Goal: Complete application form

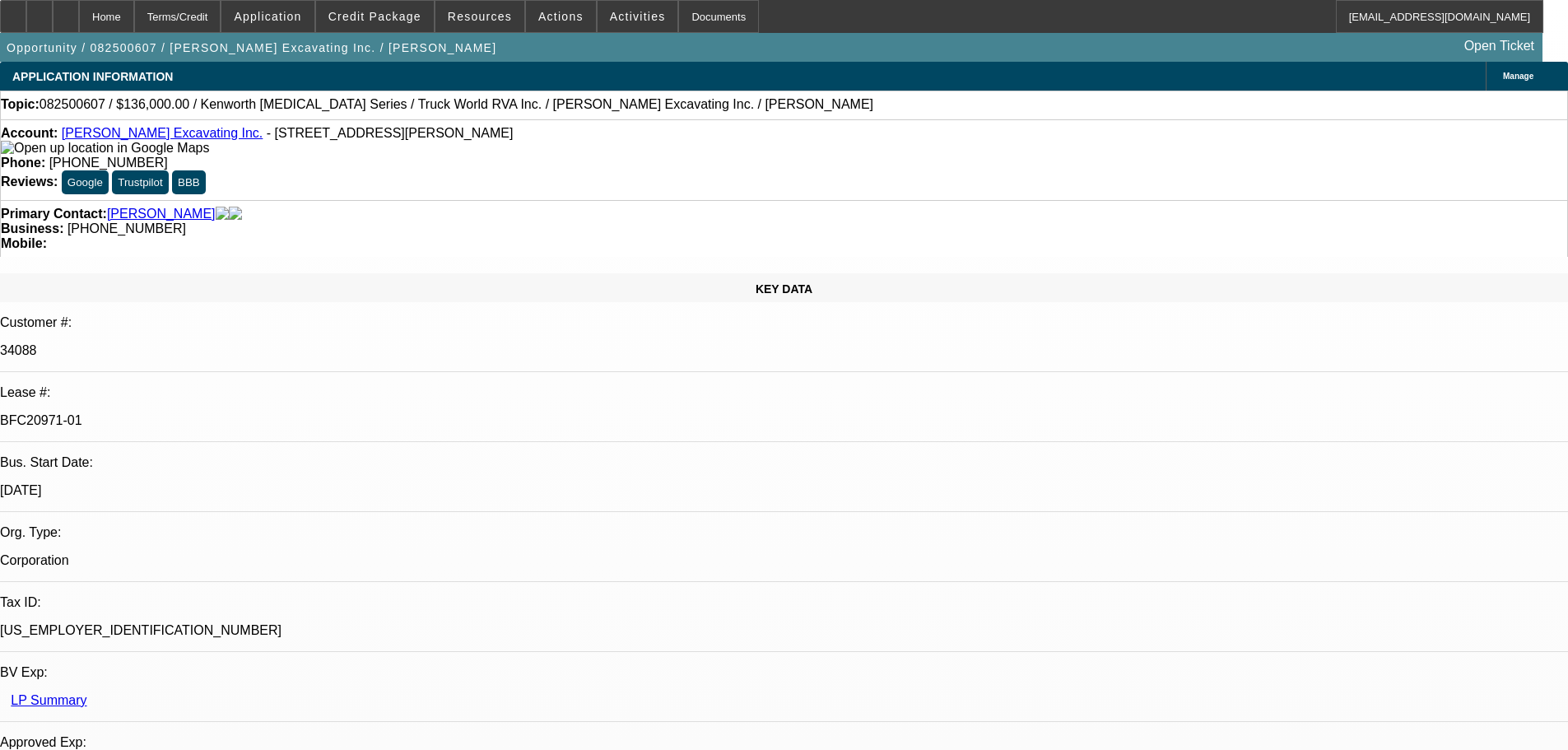
select select "0"
select select "6"
select select "0"
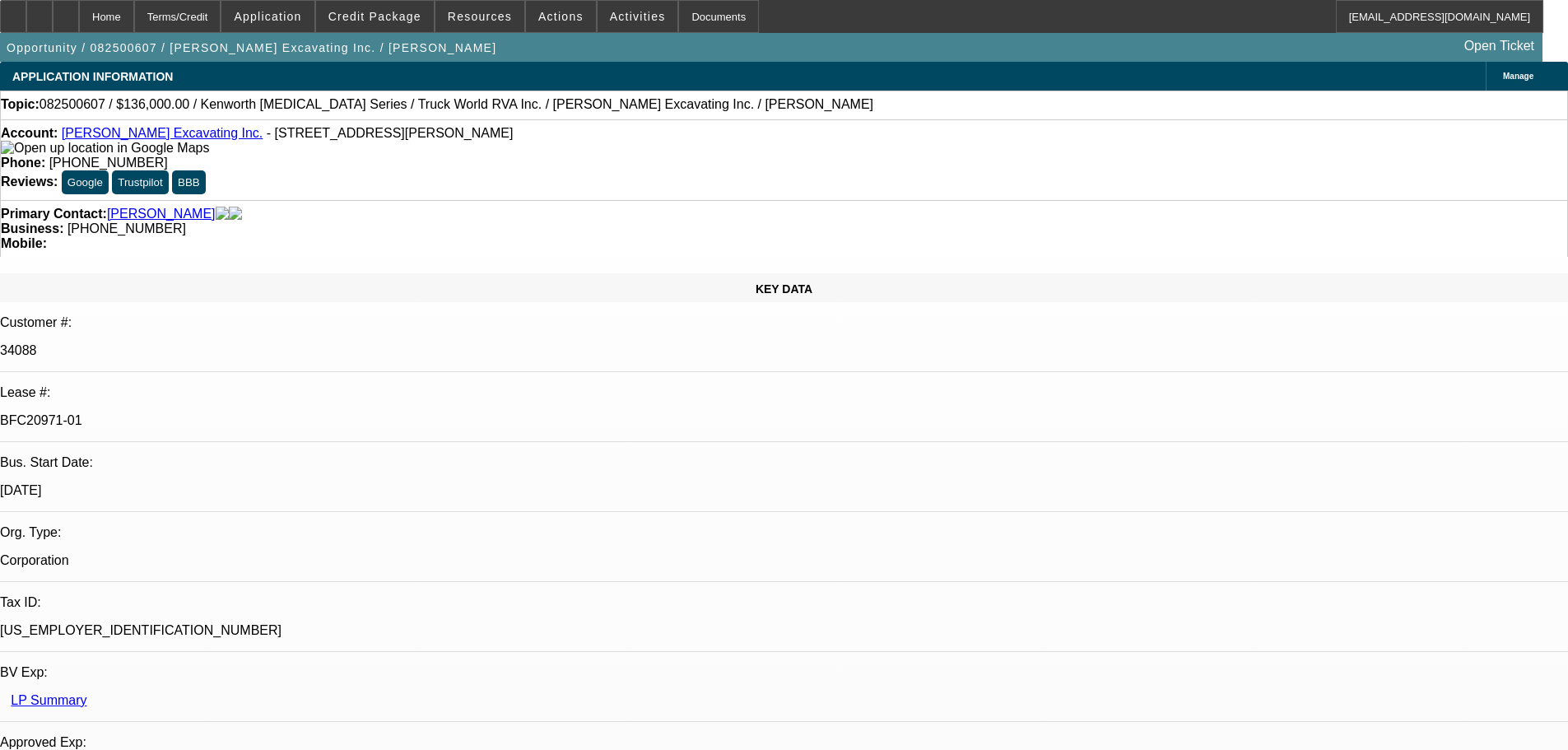
select select "0"
select select "6"
select select "0"
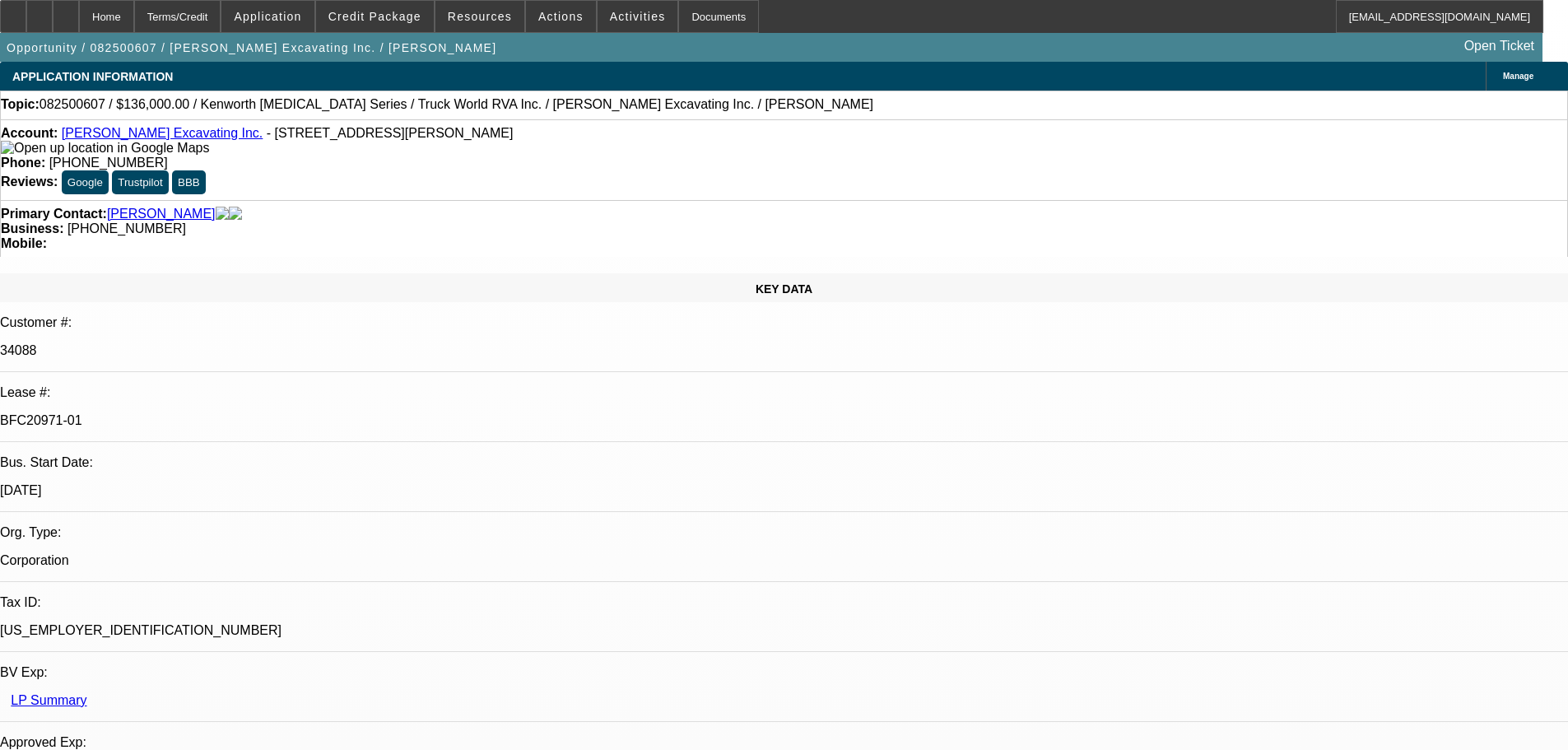
select select "0"
select select "6"
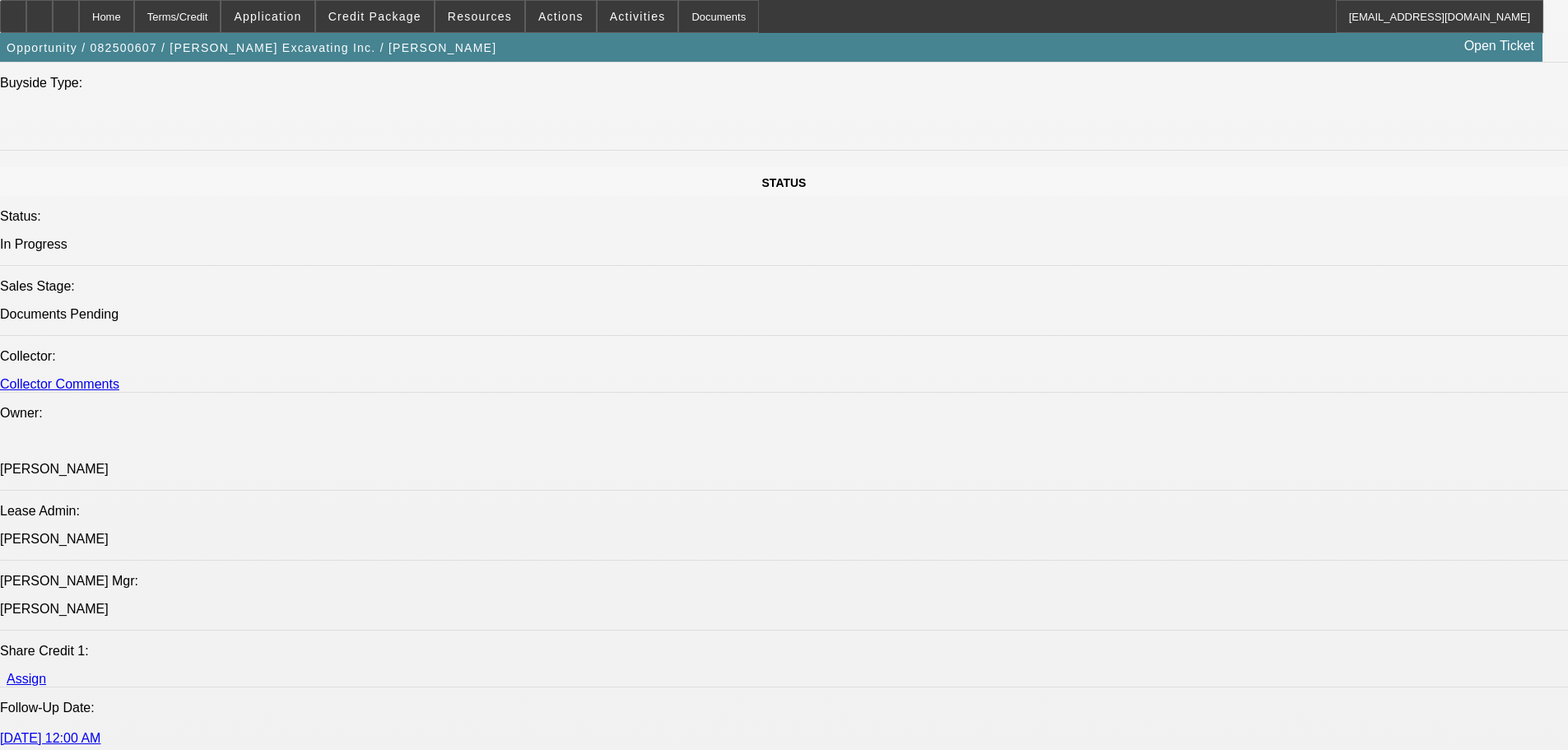
scroll to position [1812, 0]
